Goal: Task Accomplishment & Management: Use online tool/utility

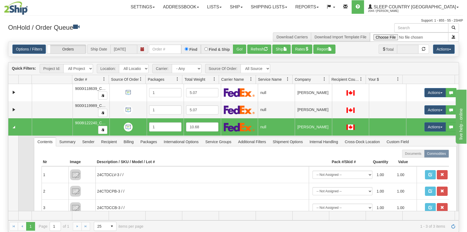
scroll to position [24, 0]
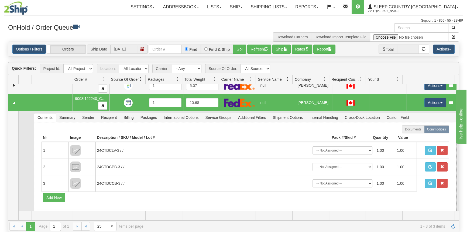
click at [423, 199] on table "Nr Image Description / SKU / Model / Lot # Pack #/Skid # Quantity Value 1 24CTD…" at bounding box center [245, 168] width 407 height 70
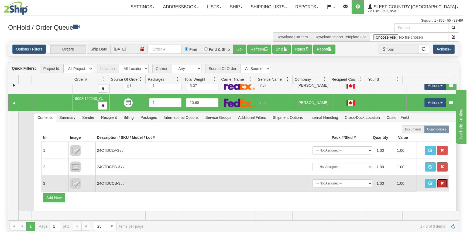
click at [441, 185] on button "button" at bounding box center [442, 182] width 11 height 9
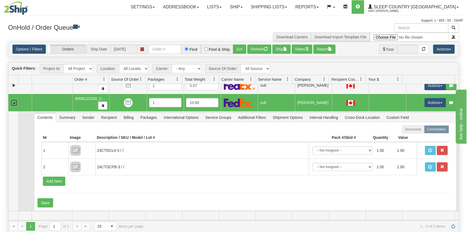
click at [13, 101] on link "Collapse" at bounding box center [14, 102] width 7 height 7
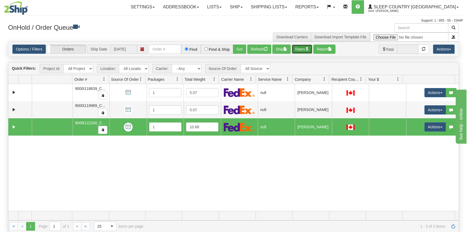
click at [306, 48] on button "Rates" at bounding box center [302, 48] width 21 height 9
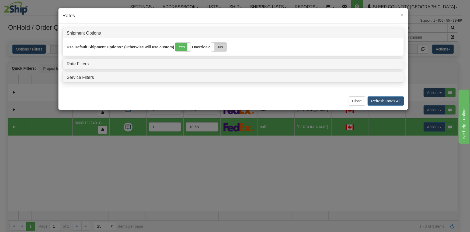
click at [216, 47] on label "No" at bounding box center [218, 47] width 15 height 9
click at [78, 64] on link "Rate Filters" at bounding box center [78, 63] width 22 height 5
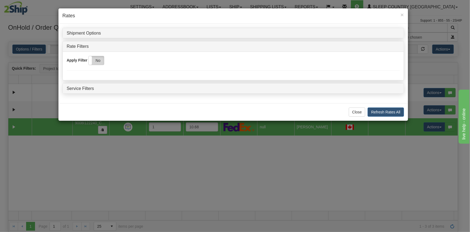
click at [100, 62] on label "No" at bounding box center [96, 60] width 15 height 9
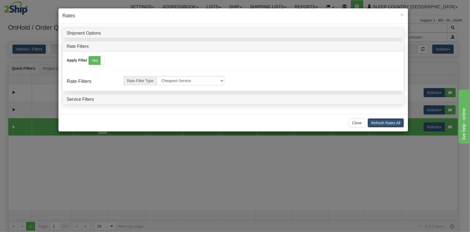
click at [385, 121] on button "Refresh Rates All" at bounding box center [386, 122] width 36 height 9
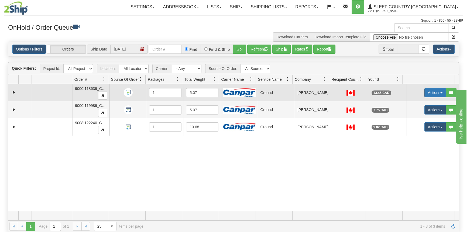
click at [440, 92] on span "button" at bounding box center [441, 92] width 2 height 1
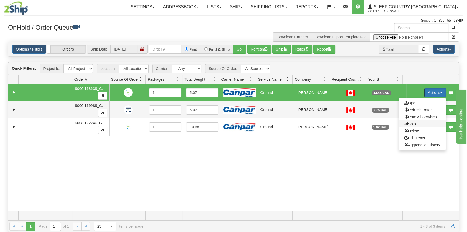
click at [411, 123] on span "Ship" at bounding box center [409, 124] width 11 height 4
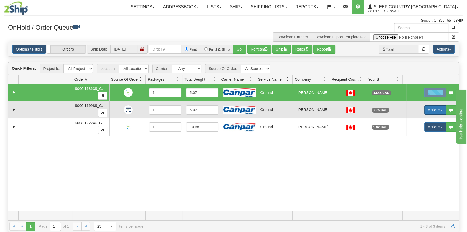
click at [431, 113] on button "Actions" at bounding box center [435, 109] width 22 height 9
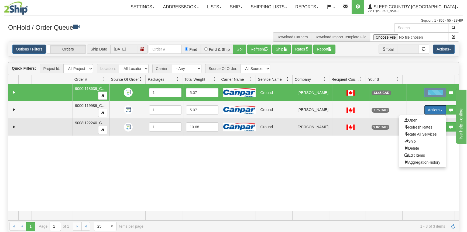
drag, startPoint x: 409, startPoint y: 140, endPoint x: 421, endPoint y: 132, distance: 14.0
click at [408, 140] on span "Ship" at bounding box center [409, 141] width 11 height 4
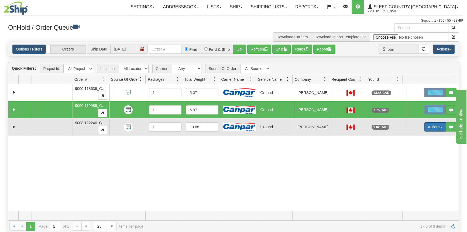
click at [429, 129] on button "Actions" at bounding box center [435, 126] width 22 height 9
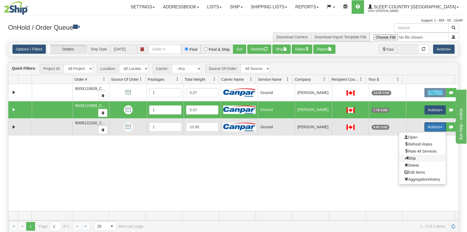
click at [406, 156] on span "Ship" at bounding box center [409, 158] width 11 height 4
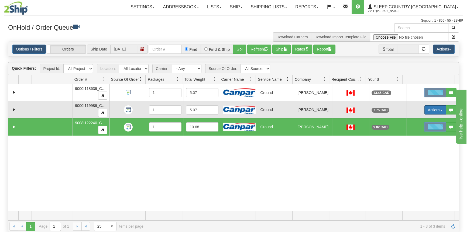
click at [425, 108] on button "Actions" at bounding box center [435, 109] width 22 height 9
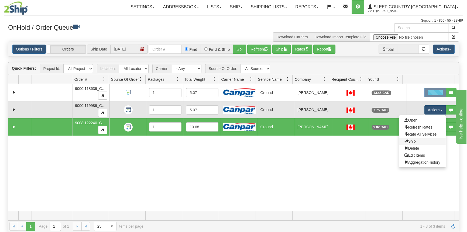
click at [405, 143] on link "Ship" at bounding box center [422, 140] width 47 height 7
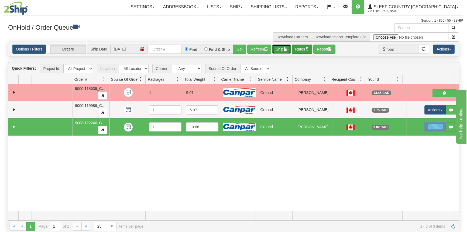
drag, startPoint x: 283, startPoint y: 47, endPoint x: 301, endPoint y: 48, distance: 18.6
click at [301, 48] on div "Options / Filters Group Shipments Orders Ship Date [DATE] Find Find & Ship Go! …" at bounding box center [233, 48] width 442 height 9
click at [301, 48] on button "Rates" at bounding box center [302, 48] width 21 height 9
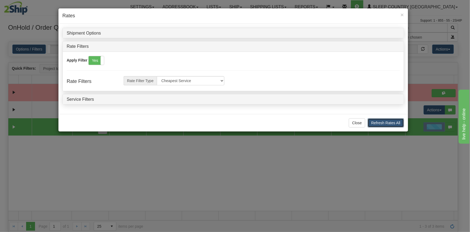
click at [389, 119] on button "Refresh Rates All" at bounding box center [386, 122] width 36 height 9
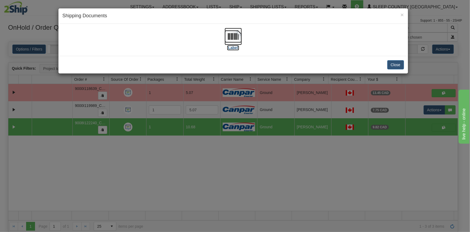
click at [232, 48] on label "[Label]" at bounding box center [233, 47] width 12 height 5
click at [399, 67] on button "Close" at bounding box center [396, 64] width 17 height 9
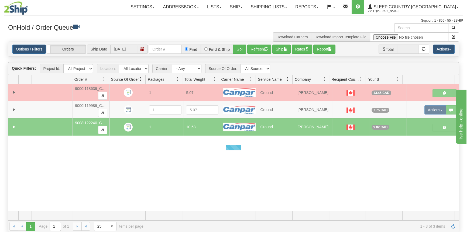
click at [435, 151] on div at bounding box center [233, 147] width 450 height 127
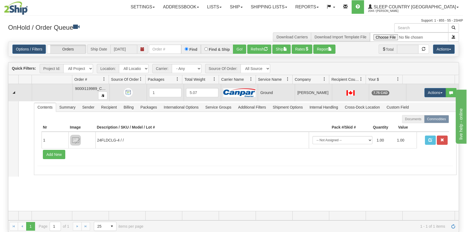
click at [419, 91] on td "Actions Open Refresh Rates Rate All Services Ship Delete Edit Items Aggregation…" at bounding box center [432, 92] width 53 height 17
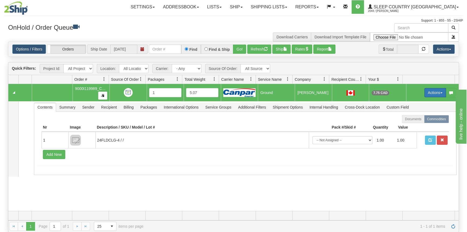
click at [426, 94] on button "Actions" at bounding box center [435, 92] width 22 height 9
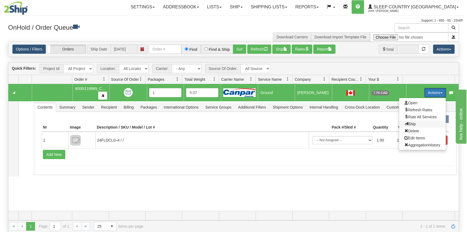
click at [407, 122] on span "Ship" at bounding box center [409, 124] width 11 height 4
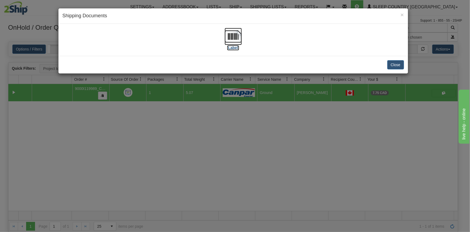
click at [233, 47] on label "[Label]" at bounding box center [233, 47] width 12 height 5
click at [400, 63] on button "Close" at bounding box center [396, 64] width 17 height 9
